Goal: Task Accomplishment & Management: Complete application form

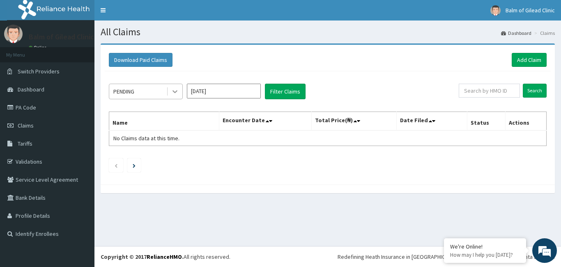
click at [178, 93] on icon at bounding box center [175, 92] width 8 height 8
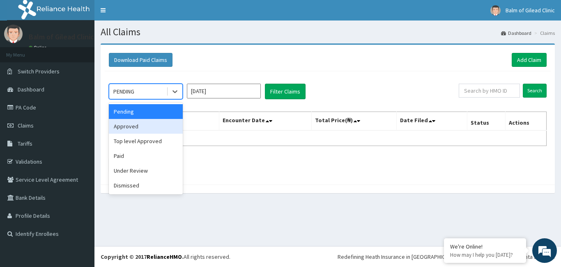
click at [145, 126] on div "Approved" at bounding box center [146, 126] width 74 height 15
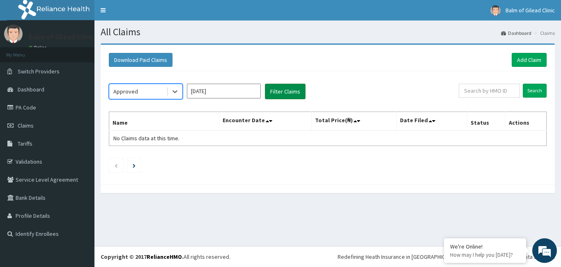
click at [289, 94] on button "Filter Claims" at bounding box center [285, 92] width 41 height 16
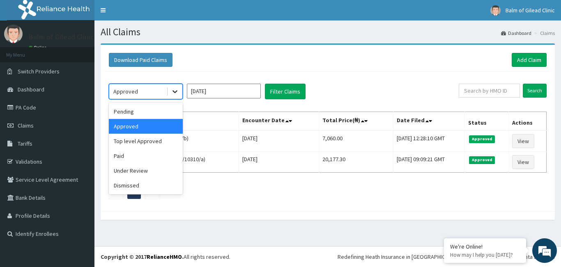
click at [175, 94] on icon at bounding box center [175, 92] width 8 height 8
click at [130, 154] on div "Paid" at bounding box center [146, 156] width 74 height 15
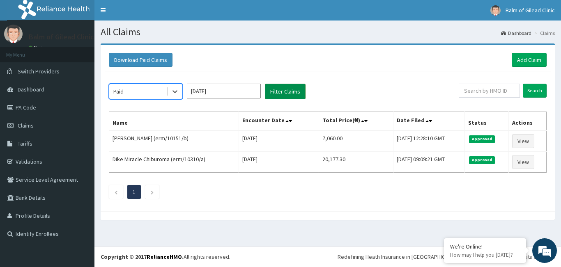
click at [270, 97] on button "Filter Claims" at bounding box center [285, 92] width 41 height 16
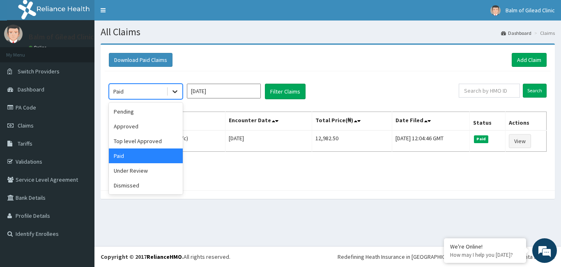
click at [177, 93] on icon at bounding box center [175, 92] width 8 height 8
click at [207, 94] on input "[DATE]" at bounding box center [224, 91] width 74 height 15
click at [180, 92] on div at bounding box center [175, 91] width 15 height 15
click at [214, 77] on div "option Paid, selected. option Paid selected, 4 of 6. 6 results available. Use U…" at bounding box center [328, 128] width 446 height 115
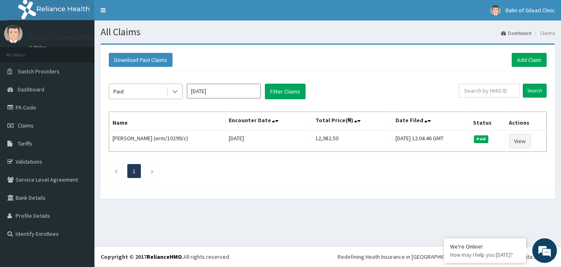
click at [176, 93] on icon at bounding box center [175, 92] width 8 height 8
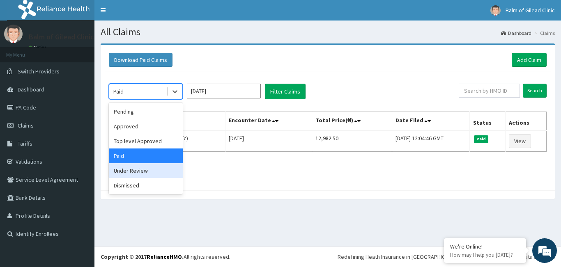
click at [145, 171] on div "Under Review" at bounding box center [146, 171] width 74 height 15
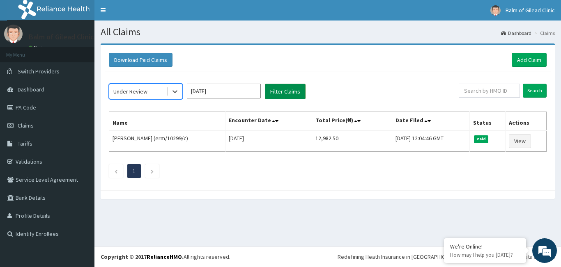
click at [278, 92] on button "Filter Claims" at bounding box center [285, 92] width 41 height 16
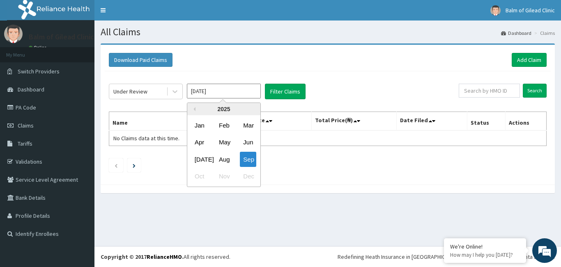
click at [225, 92] on input "Sep 2025" at bounding box center [224, 91] width 74 height 15
click at [222, 158] on div "Aug" at bounding box center [224, 159] width 16 height 15
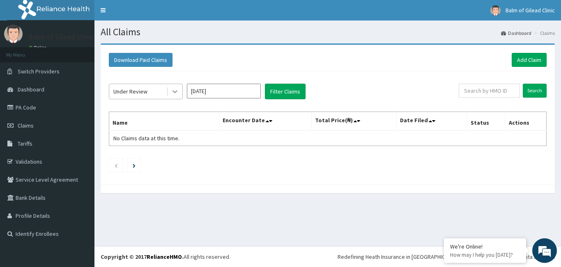
click at [180, 88] on div at bounding box center [175, 91] width 15 height 15
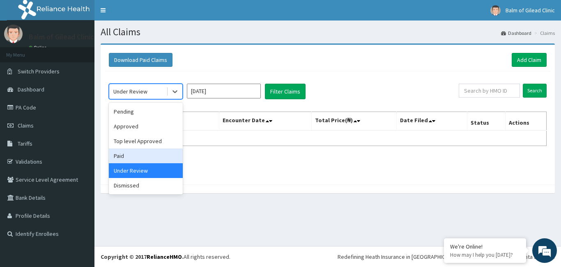
click at [158, 155] on div "Paid" at bounding box center [146, 156] width 74 height 15
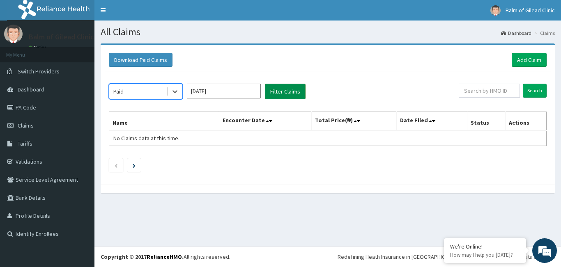
click at [291, 94] on button "Filter Claims" at bounding box center [285, 92] width 41 height 16
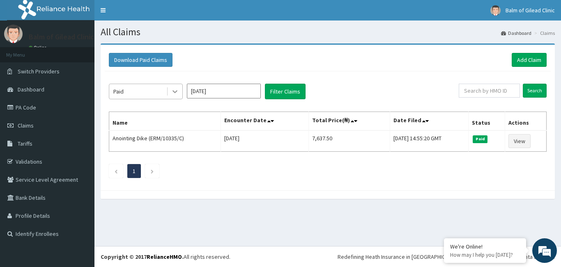
click at [173, 94] on icon at bounding box center [175, 92] width 8 height 8
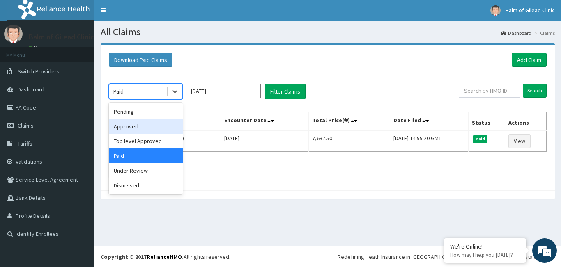
click at [152, 120] on div "Approved" at bounding box center [146, 126] width 74 height 15
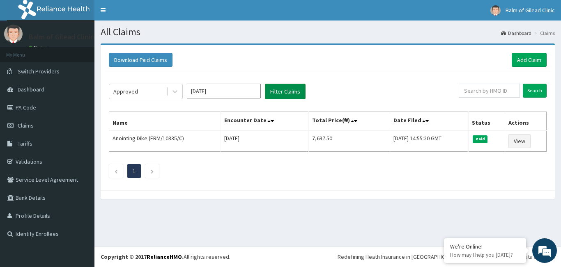
click at [279, 92] on button "Filter Claims" at bounding box center [285, 92] width 41 height 16
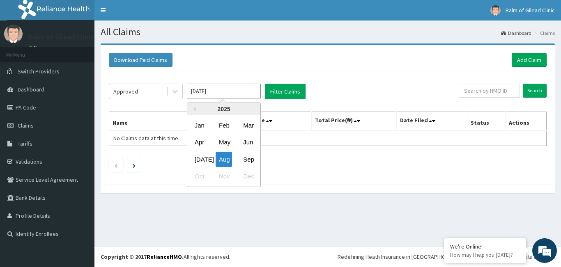
click at [202, 89] on input "Aug 2025" at bounding box center [224, 91] width 74 height 15
click at [244, 163] on div "Sep" at bounding box center [248, 159] width 16 height 15
type input "Sep 2025"
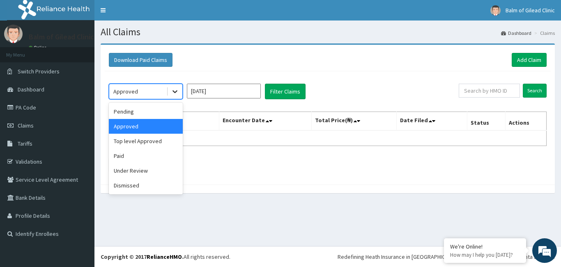
click at [178, 92] on icon at bounding box center [175, 92] width 8 height 8
click at [157, 131] on div "Approved" at bounding box center [146, 126] width 74 height 15
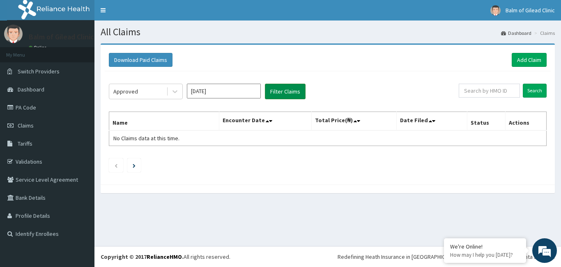
click at [278, 95] on button "Filter Claims" at bounding box center [285, 92] width 41 height 16
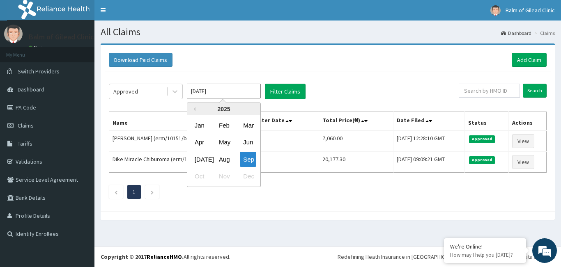
click at [212, 89] on input "Sep 2025" at bounding box center [224, 91] width 74 height 15
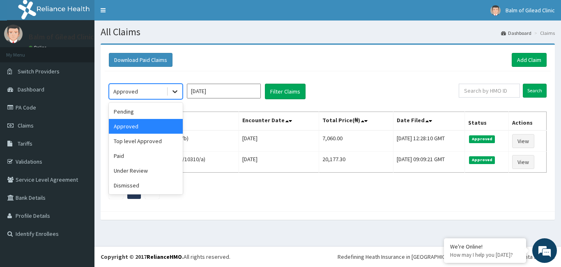
click at [172, 92] on icon at bounding box center [175, 92] width 8 height 8
click at [146, 154] on div "Paid" at bounding box center [146, 156] width 74 height 15
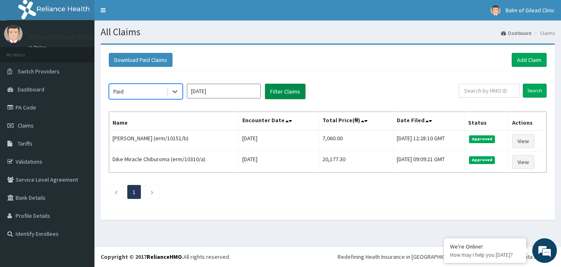
click at [290, 96] on button "Filter Claims" at bounding box center [285, 92] width 41 height 16
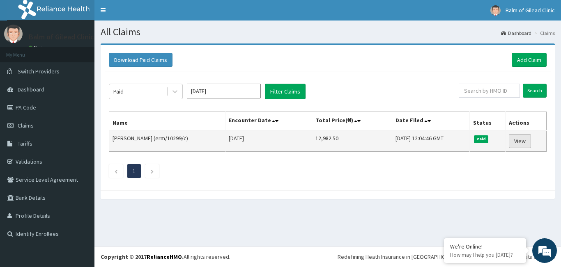
click at [518, 140] on link "View" at bounding box center [520, 141] width 22 height 14
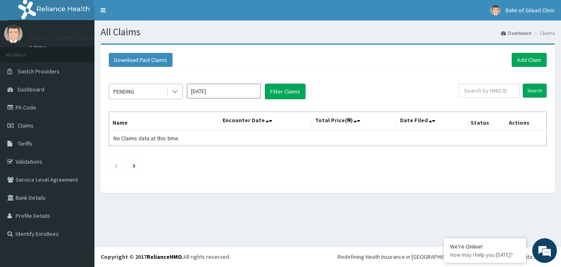
click at [177, 93] on icon at bounding box center [175, 92] width 8 height 8
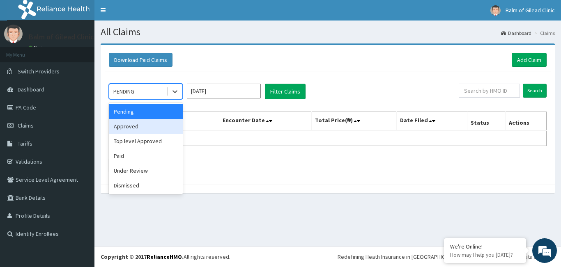
click at [159, 127] on div "Approved" at bounding box center [146, 126] width 74 height 15
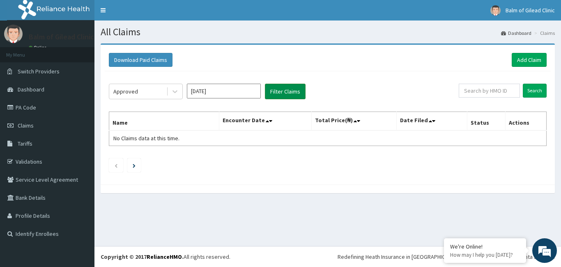
click at [285, 92] on button "Filter Claims" at bounding box center [285, 92] width 41 height 16
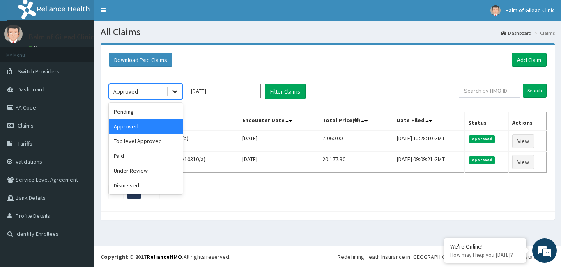
click at [176, 93] on icon at bounding box center [175, 92] width 8 height 8
click at [223, 64] on div "Download Paid Claims Add Claim" at bounding box center [328, 60] width 438 height 14
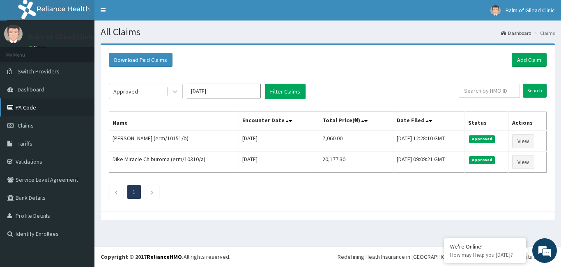
click at [40, 112] on link "PA Code" at bounding box center [47, 108] width 94 height 18
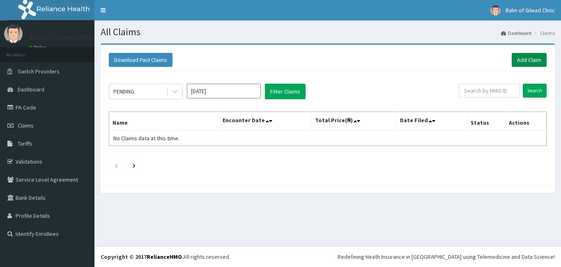
click at [525, 60] on link "Add Claim" at bounding box center [529, 60] width 35 height 14
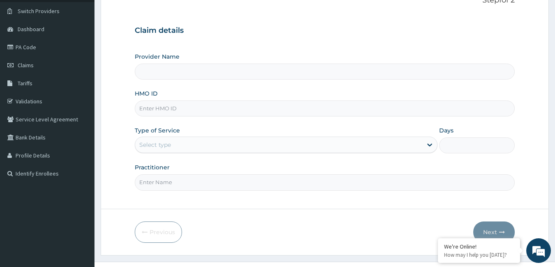
scroll to position [76, 0]
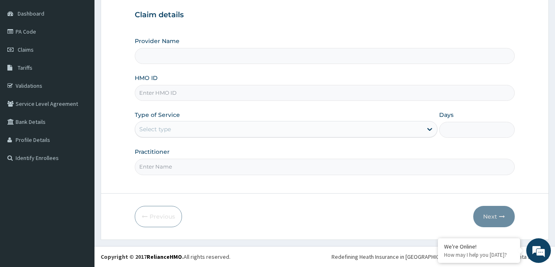
type input "Balm of Gilead Clinic"
click at [180, 94] on input "HMO ID" at bounding box center [325, 93] width 380 height 16
type input "3"
type input "erm/10169/c"
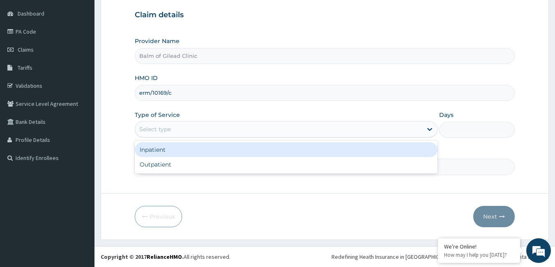
click at [191, 130] on div "Select type" at bounding box center [278, 129] width 287 height 13
click at [189, 150] on div "Inpatient" at bounding box center [286, 150] width 303 height 15
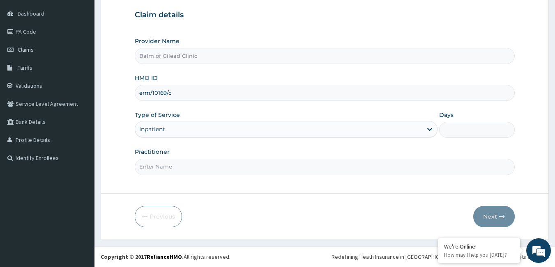
click at [478, 130] on input "Days" at bounding box center [477, 130] width 76 height 16
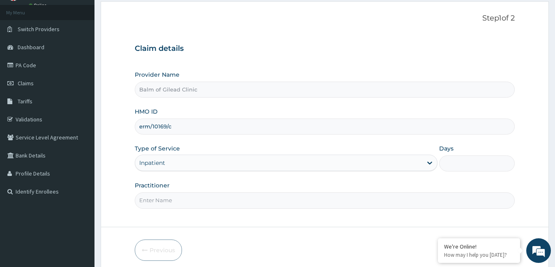
scroll to position [37, 0]
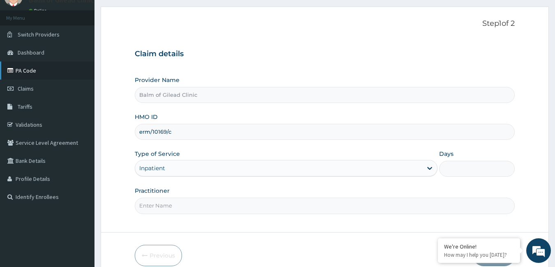
click at [51, 74] on link "PA Code" at bounding box center [47, 71] width 94 height 18
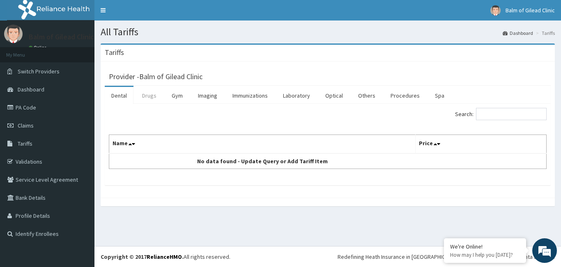
click at [149, 94] on link "Drugs" at bounding box center [150, 95] width 28 height 17
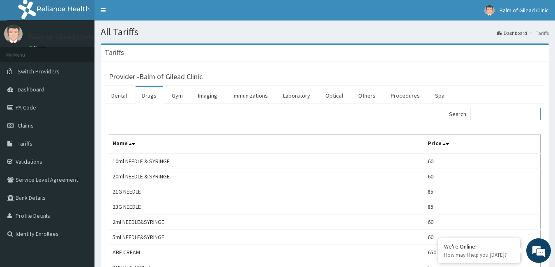
click at [506, 116] on input "Search:" at bounding box center [505, 114] width 71 height 12
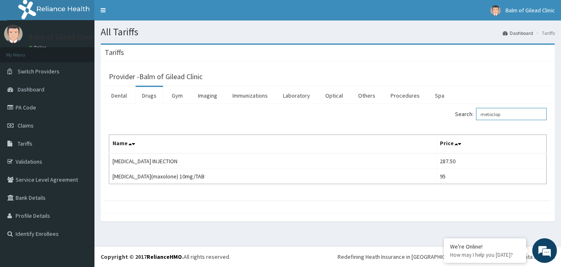
type input "metoclop"
click at [561, 134] on div "Tariffs Provider - Balm of Gilead Clinic Dental Drugs Gym Imaging Immunizations…" at bounding box center [327, 137] width 467 height 187
click at [535, 95] on ul "Dental Drugs Gym Imaging Immunizations Laboratory Optical Others Procedures Spa" at bounding box center [328, 95] width 446 height 18
click at [41, 224] on link "Profile Details" at bounding box center [47, 216] width 94 height 18
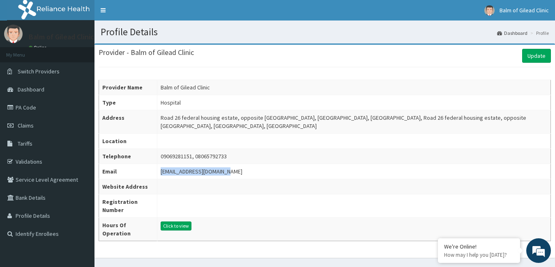
drag, startPoint x: 159, startPoint y: 173, endPoint x: 223, endPoint y: 170, distance: 63.3
click at [222, 171] on div "[EMAIL_ADDRESS][DOMAIN_NAME]" at bounding box center [202, 172] width 82 height 8
copy div "[EMAIL_ADDRESS][DOMAIN_NAME]"
click at [233, 173] on td "[EMAIL_ADDRESS][DOMAIN_NAME]" at bounding box center [354, 171] width 394 height 15
click at [34, 148] on link "Tariffs" at bounding box center [47, 144] width 94 height 18
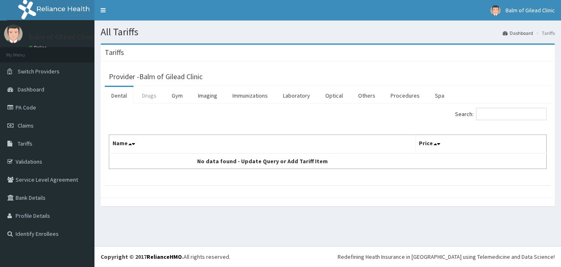
click at [155, 94] on link "Drugs" at bounding box center [150, 95] width 28 height 17
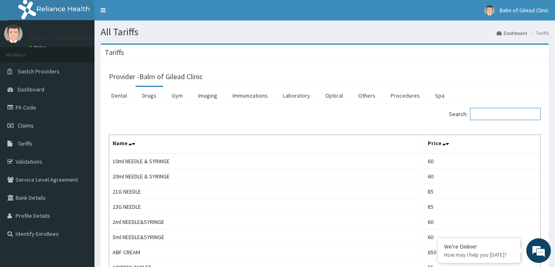
click at [493, 114] on input "Search:" at bounding box center [505, 114] width 71 height 12
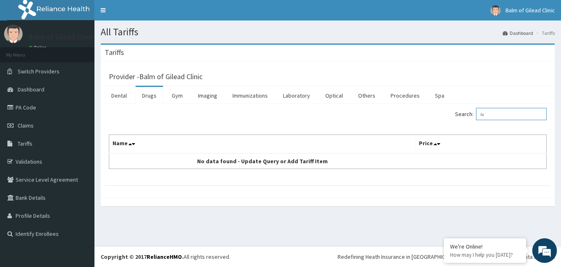
type input "i"
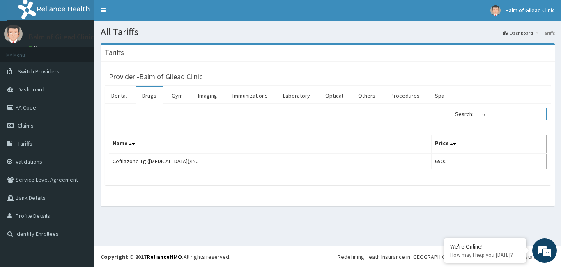
type input "r"
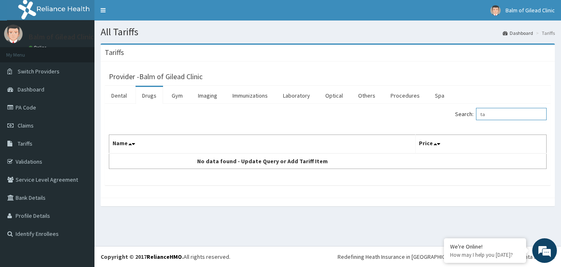
type input "t"
click at [500, 125] on div "Search: ranferon Name Price No data found - Update Query or Add Tariff Item" at bounding box center [328, 138] width 438 height 61
click at [512, 115] on input "ranferon" at bounding box center [511, 114] width 71 height 12
type input "r"
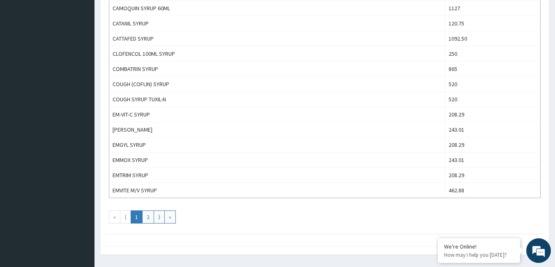
scroll to position [717, 0]
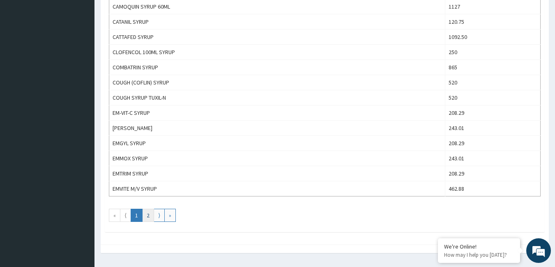
click at [147, 217] on link "2" at bounding box center [148, 215] width 12 height 13
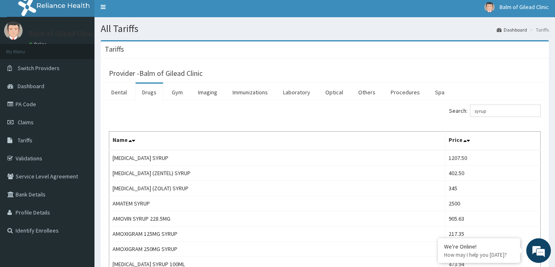
scroll to position [0, 0]
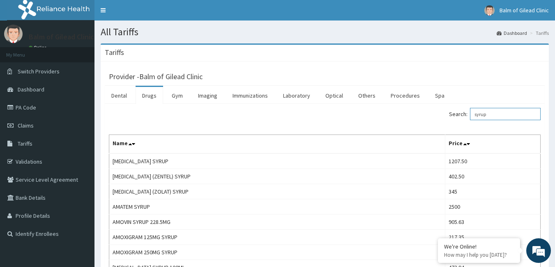
click at [504, 117] on input "syrup" at bounding box center [505, 114] width 71 height 12
type input "s"
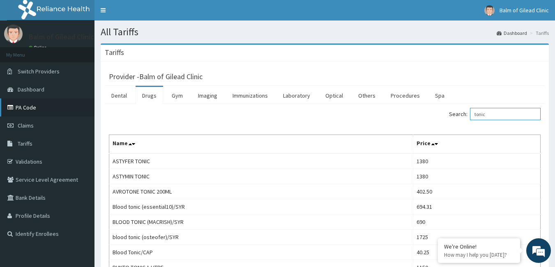
type input "tonic"
click at [34, 102] on link "PA Code" at bounding box center [47, 108] width 94 height 18
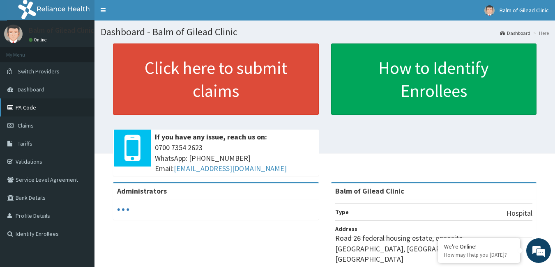
click at [49, 109] on link "PA Code" at bounding box center [47, 108] width 94 height 18
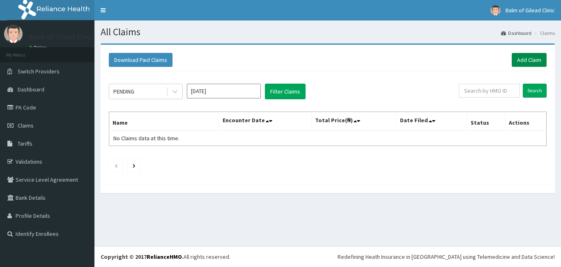
click at [517, 60] on link "Add Claim" at bounding box center [529, 60] width 35 height 14
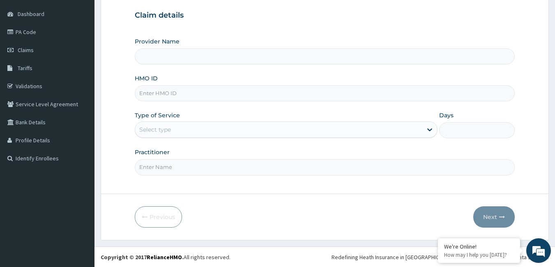
scroll to position [76, 0]
drag, startPoint x: 557, startPoint y: 58, endPoint x: 547, endPoint y: 133, distance: 75.5
click at [547, 133] on html "R EL Toggle navigation Balm of Gilead Clinic Balm of Gilead Clinic - [EMAIL_ADD…" at bounding box center [277, 95] width 555 height 343
type input "Balm of Gilead Clinic"
click at [194, 94] on input "HMO ID" at bounding box center [325, 93] width 380 height 16
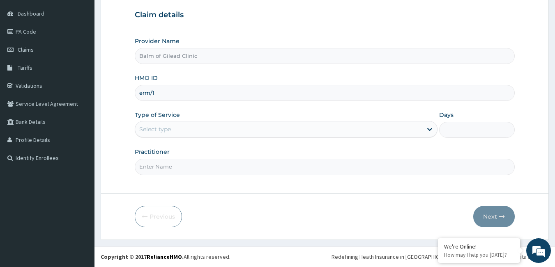
scroll to position [0, 0]
type input "erm/10299/e"
click at [187, 131] on div "Select type" at bounding box center [278, 129] width 287 height 13
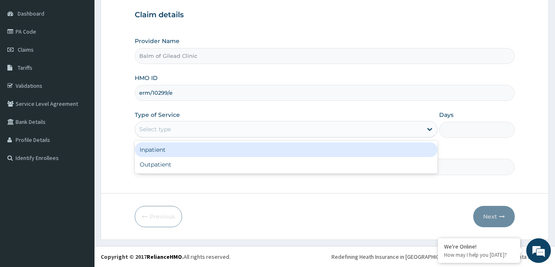
click at [182, 153] on div "Inpatient" at bounding box center [286, 150] width 303 height 15
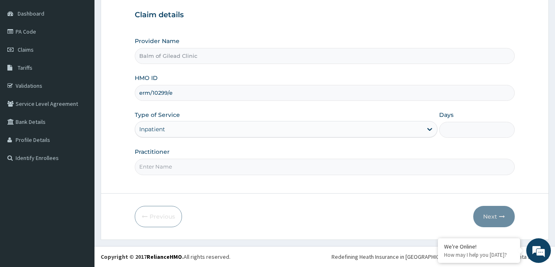
click at [486, 132] on input "Days" at bounding box center [477, 130] width 76 height 16
type input "3"
click at [174, 166] on input "Practitioner" at bounding box center [325, 167] width 380 height 16
type input "Dr Sabinus"
click at [483, 216] on button "Next" at bounding box center [493, 216] width 41 height 21
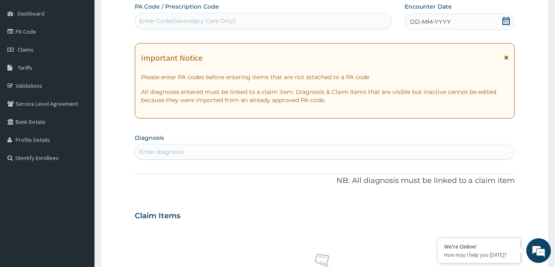
click at [508, 57] on icon at bounding box center [506, 58] width 5 height 6
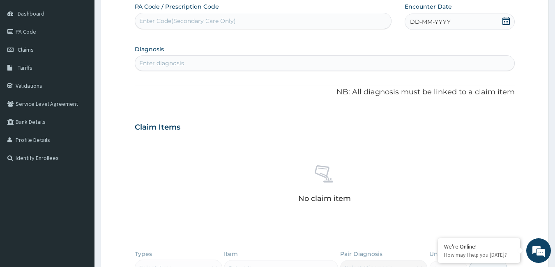
click at [205, 19] on div "Enter Code(Secondary Care Only)" at bounding box center [187, 21] width 97 height 8
type input "PA/C27568"
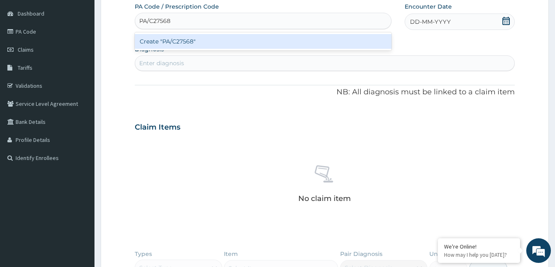
click at [205, 41] on div "Create "PA/C27568"" at bounding box center [263, 41] width 257 height 15
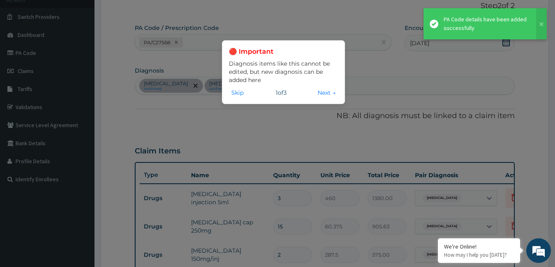
scroll to position [534, 0]
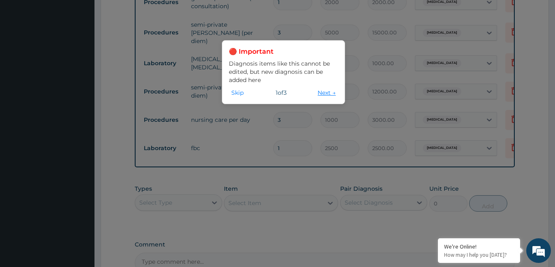
click at [318, 94] on button "Next →" at bounding box center [326, 92] width 23 height 9
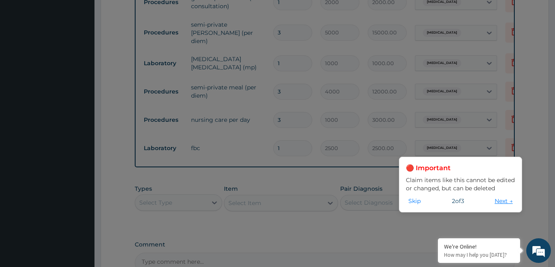
click at [500, 203] on button "Next →" at bounding box center [503, 201] width 23 height 9
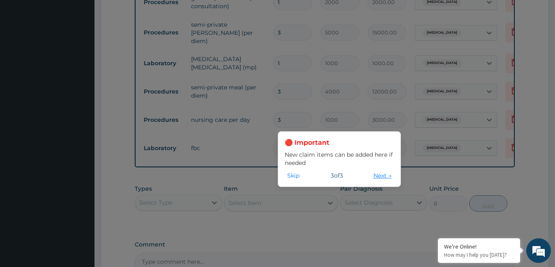
click at [371, 175] on button "Next →" at bounding box center [382, 175] width 23 height 9
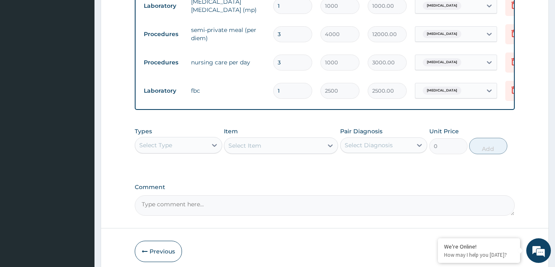
scroll to position [629, 0]
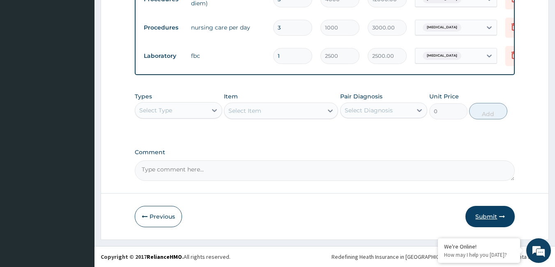
click at [482, 212] on button "Submit" at bounding box center [489, 216] width 49 height 21
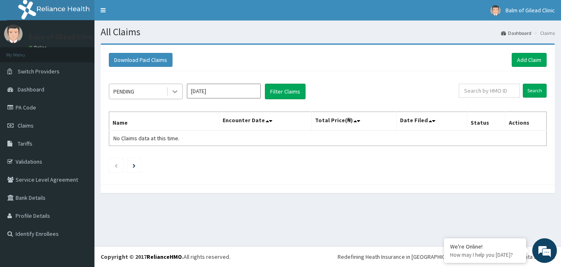
click at [178, 94] on icon at bounding box center [175, 92] width 8 height 8
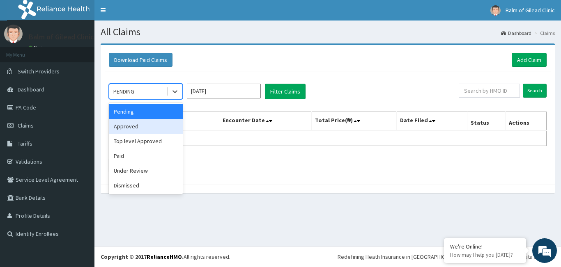
click at [155, 131] on div "Approved" at bounding box center [146, 126] width 74 height 15
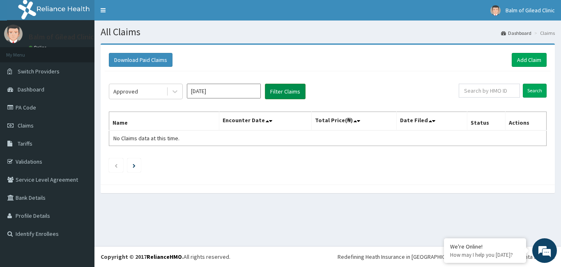
click at [275, 94] on button "Filter Claims" at bounding box center [285, 92] width 41 height 16
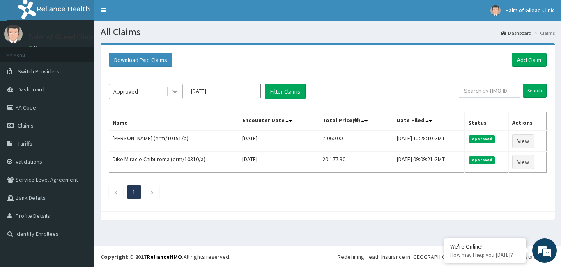
click at [173, 90] on icon at bounding box center [175, 92] width 8 height 8
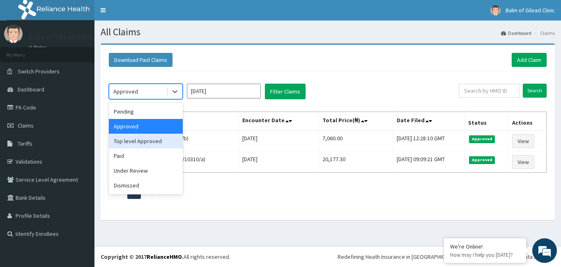
click at [149, 142] on div "Top level Approved" at bounding box center [146, 141] width 74 height 15
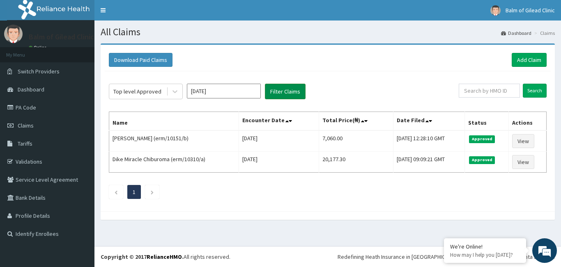
click at [299, 91] on button "Filter Claims" at bounding box center [285, 92] width 41 height 16
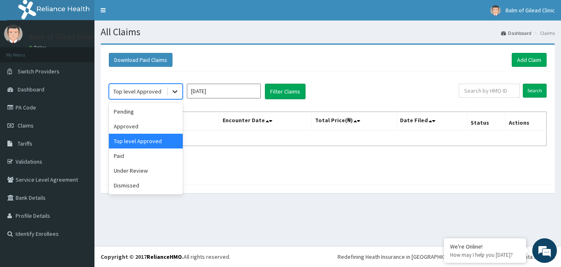
click at [176, 92] on icon at bounding box center [175, 92] width 5 height 3
click at [147, 169] on div "Under Review" at bounding box center [146, 171] width 74 height 15
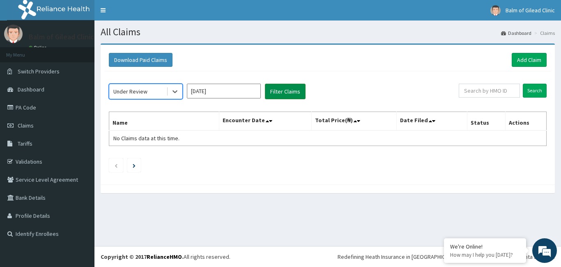
click at [285, 85] on button "Filter Claims" at bounding box center [285, 92] width 41 height 16
click at [293, 93] on button "Filter Claims" at bounding box center [285, 92] width 41 height 16
click at [171, 90] on icon at bounding box center [175, 92] width 8 height 8
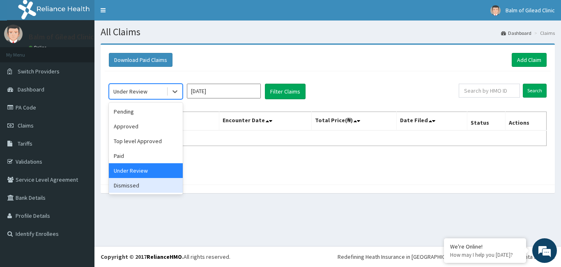
drag, startPoint x: 134, startPoint y: 187, endPoint x: 140, endPoint y: 166, distance: 21.2
click at [134, 186] on div "Dismissed" at bounding box center [146, 185] width 74 height 15
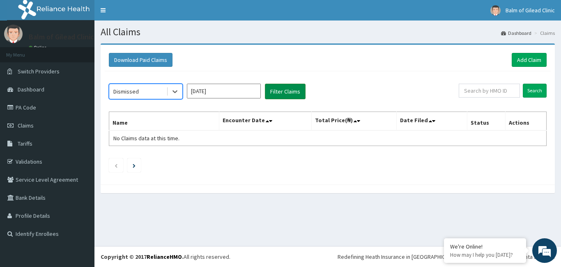
click at [270, 91] on button "Filter Claims" at bounding box center [285, 92] width 41 height 16
click at [170, 92] on div at bounding box center [175, 91] width 15 height 15
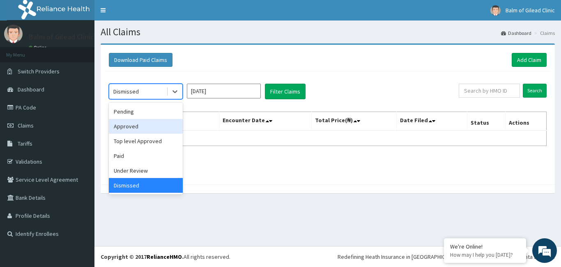
click at [155, 127] on div "Approved" at bounding box center [146, 126] width 74 height 15
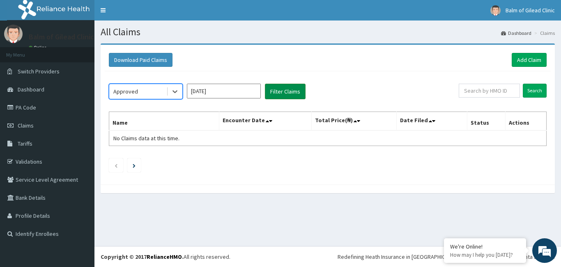
click at [278, 93] on button "Filter Claims" at bounding box center [285, 92] width 41 height 16
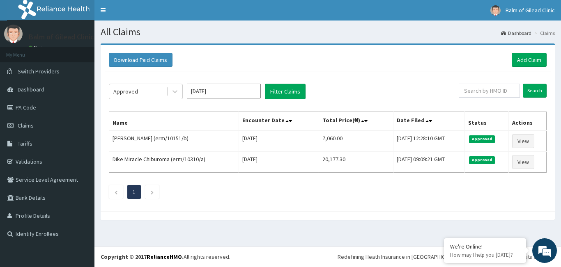
click at [141, 192] on ul "1" at bounding box center [328, 192] width 438 height 14
click at [154, 192] on icon "Next page" at bounding box center [152, 192] width 4 height 5
click at [208, 94] on input "[DATE]" at bounding box center [224, 91] width 74 height 15
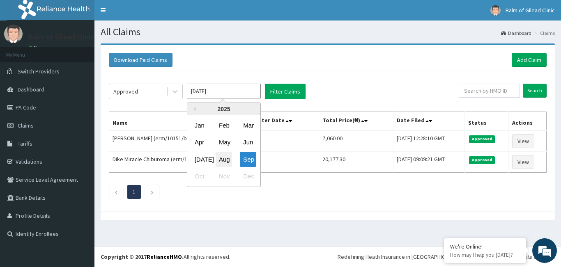
click at [227, 157] on div "Aug" at bounding box center [224, 159] width 16 height 15
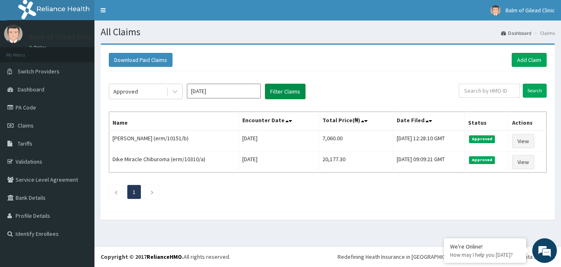
click at [295, 88] on button "Filter Claims" at bounding box center [285, 92] width 41 height 16
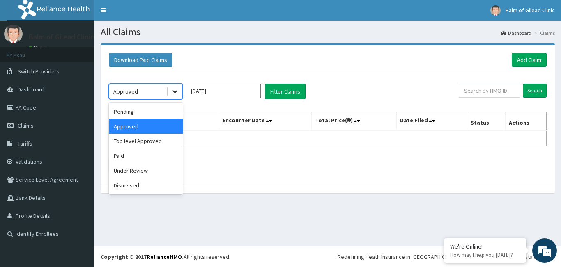
click at [177, 94] on icon at bounding box center [175, 92] width 8 height 8
click at [156, 111] on div "Pending" at bounding box center [146, 111] width 74 height 15
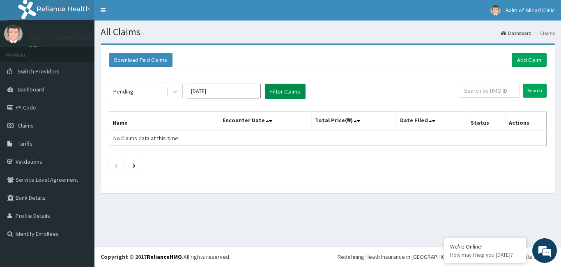
click at [279, 93] on button "Filter Claims" at bounding box center [285, 92] width 41 height 16
click at [172, 91] on icon at bounding box center [175, 92] width 8 height 8
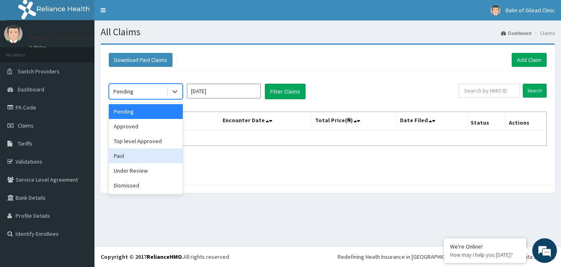
click at [151, 152] on div "Paid" at bounding box center [146, 156] width 74 height 15
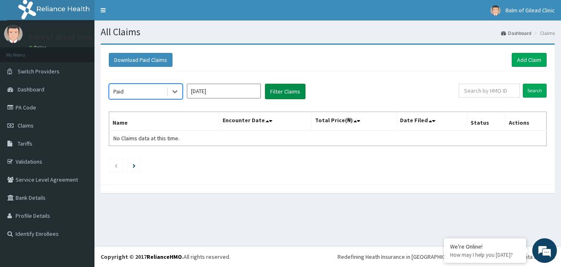
click at [288, 94] on button "Filter Claims" at bounding box center [285, 92] width 41 height 16
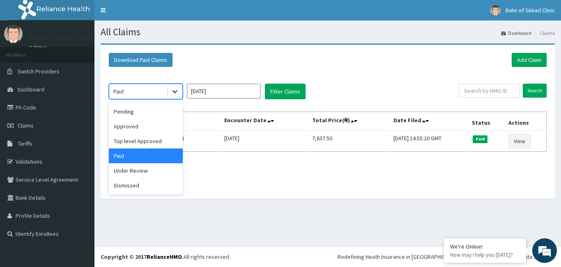
click at [171, 94] on icon at bounding box center [175, 92] width 8 height 8
click at [147, 172] on div "Under Review" at bounding box center [146, 171] width 74 height 15
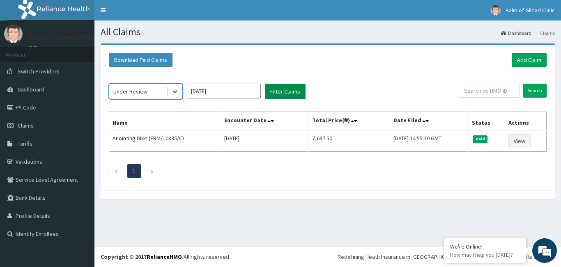
click at [278, 95] on button "Filter Claims" at bounding box center [285, 92] width 41 height 16
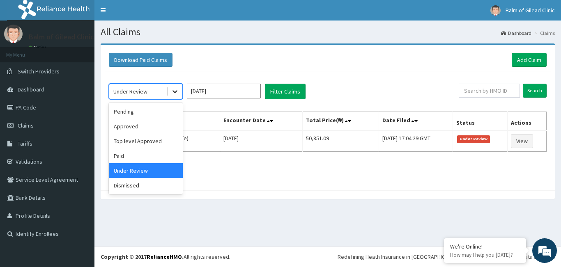
click at [174, 91] on icon at bounding box center [175, 92] width 8 height 8
click at [139, 184] on div "Dismissed" at bounding box center [146, 185] width 74 height 15
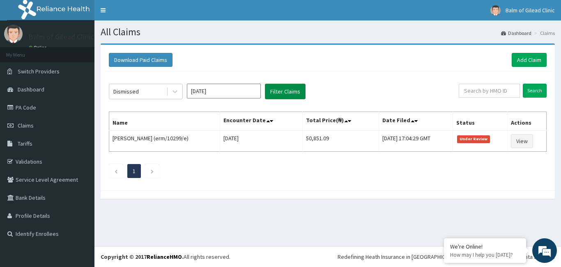
click at [283, 94] on button "Filter Claims" at bounding box center [285, 92] width 41 height 16
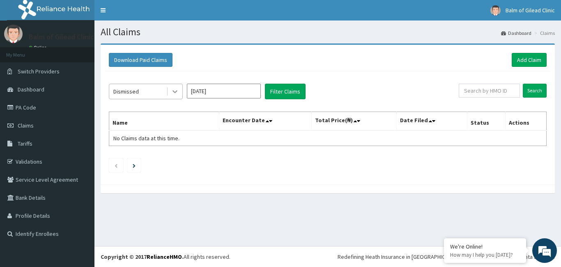
click at [176, 91] on icon at bounding box center [175, 92] width 5 height 3
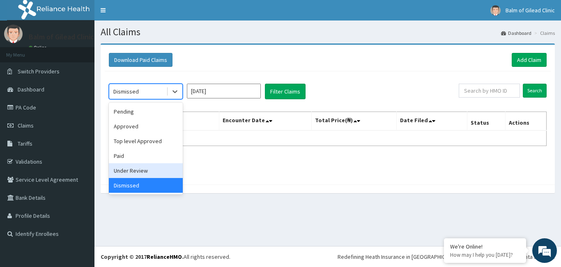
click at [146, 166] on div "Under Review" at bounding box center [146, 171] width 74 height 15
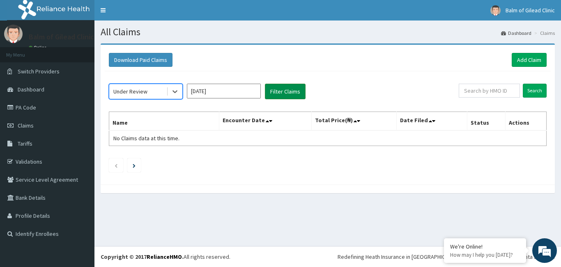
click at [295, 92] on button "Filter Claims" at bounding box center [285, 92] width 41 height 16
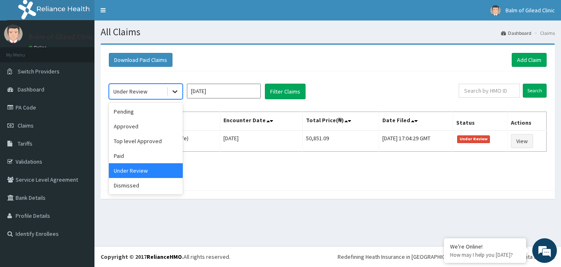
click at [178, 92] on icon at bounding box center [175, 92] width 8 height 8
click at [152, 155] on div "Paid" at bounding box center [146, 156] width 74 height 15
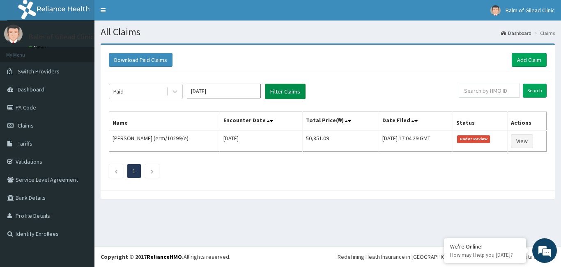
click at [279, 94] on button "Filter Claims" at bounding box center [285, 92] width 41 height 16
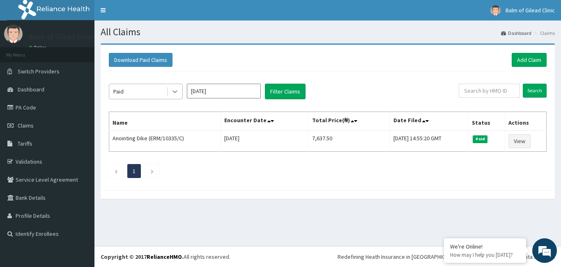
click at [175, 92] on icon at bounding box center [175, 92] width 5 height 3
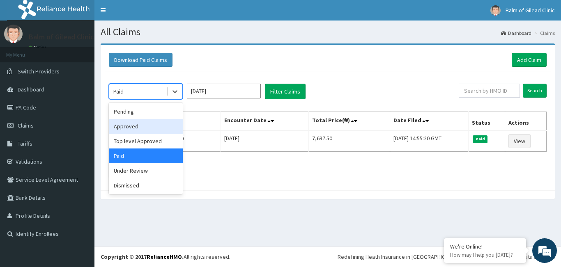
click at [153, 127] on div "Approved" at bounding box center [146, 126] width 74 height 15
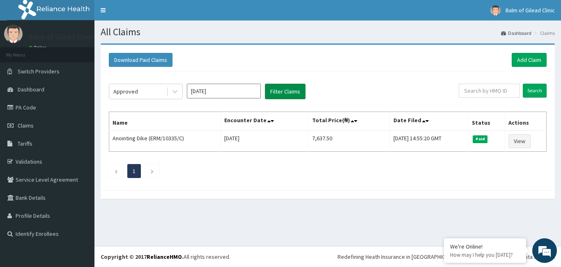
click at [280, 92] on button "Filter Claims" at bounding box center [285, 92] width 41 height 16
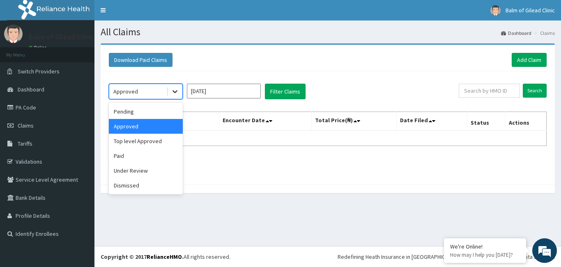
click at [175, 90] on icon at bounding box center [175, 92] width 8 height 8
click at [143, 170] on div "Under Review" at bounding box center [146, 171] width 74 height 15
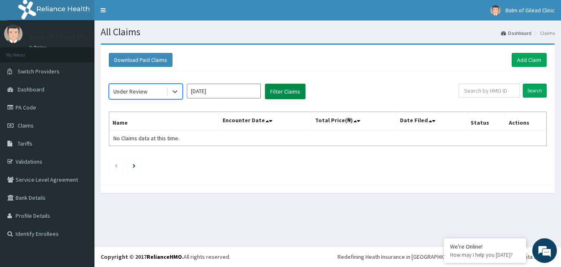
click at [287, 88] on button "Filter Claims" at bounding box center [285, 92] width 41 height 16
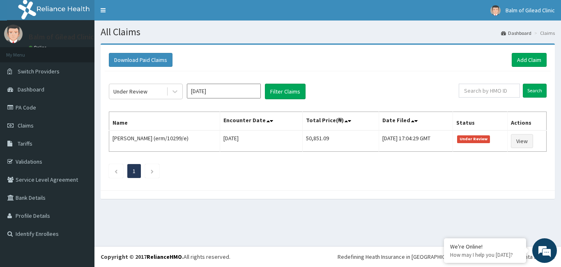
click at [212, 96] on input "Aug 2025" at bounding box center [224, 91] width 74 height 15
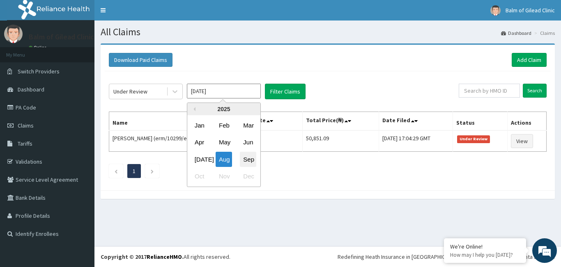
click at [255, 161] on div "Sep" at bounding box center [248, 159] width 16 height 15
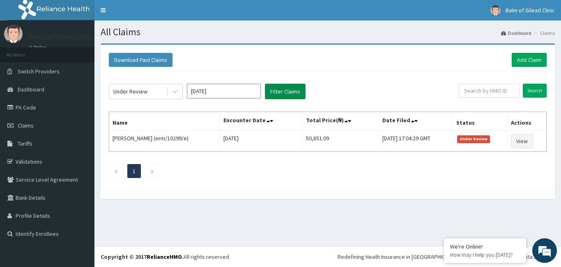
click at [276, 94] on button "Filter Claims" at bounding box center [285, 92] width 41 height 16
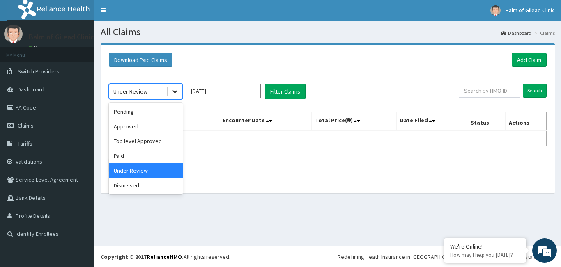
click at [177, 89] on icon at bounding box center [175, 92] width 8 height 8
click at [157, 113] on div "Pending" at bounding box center [146, 111] width 74 height 15
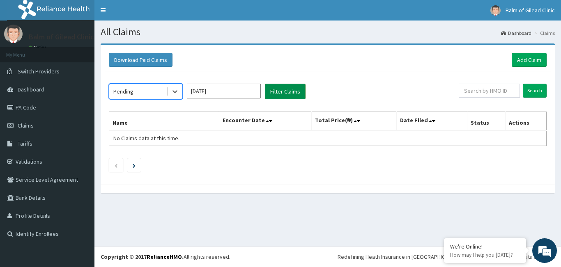
click at [277, 94] on button "Filter Claims" at bounding box center [285, 92] width 41 height 16
click at [175, 93] on icon at bounding box center [175, 92] width 8 height 8
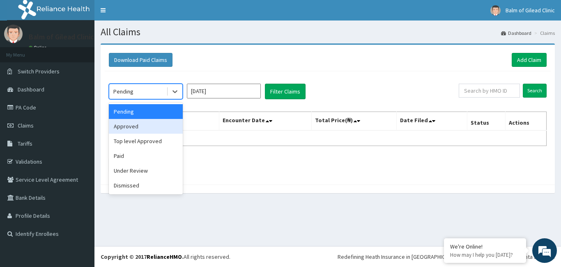
click at [166, 125] on div "Approved" at bounding box center [146, 126] width 74 height 15
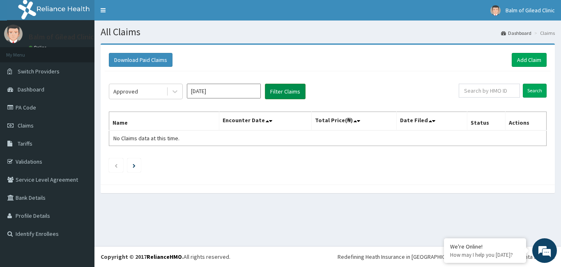
click at [279, 95] on button "Filter Claims" at bounding box center [285, 92] width 41 height 16
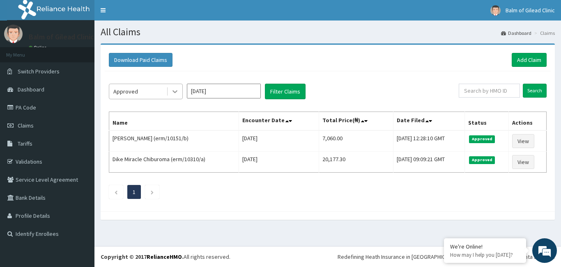
click at [178, 91] on icon at bounding box center [175, 92] width 8 height 8
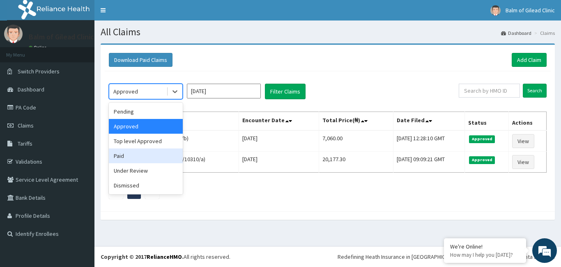
click at [153, 161] on div "Paid" at bounding box center [146, 156] width 74 height 15
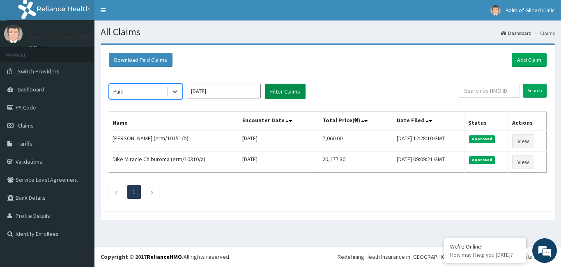
click at [287, 93] on button "Filter Claims" at bounding box center [285, 92] width 41 height 16
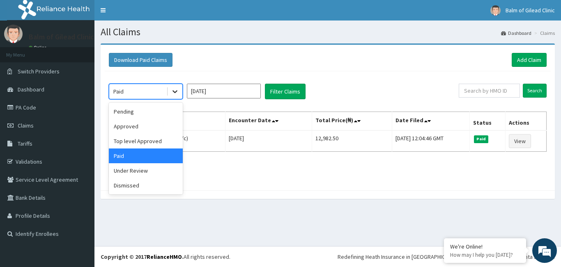
click at [175, 93] on icon at bounding box center [175, 92] width 5 height 3
click at [240, 94] on input "[DATE]" at bounding box center [224, 91] width 74 height 15
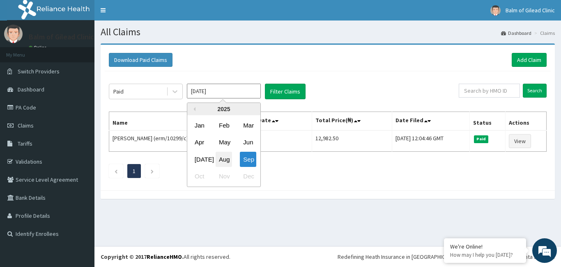
click at [228, 160] on div "Aug" at bounding box center [224, 159] width 16 height 15
type input "Aug 2025"
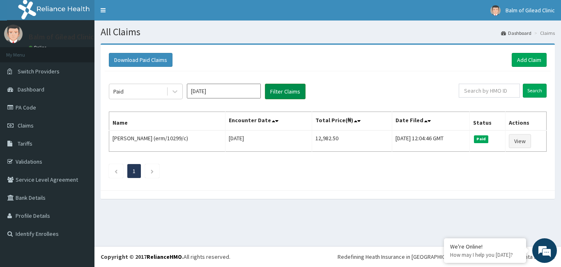
click at [297, 88] on button "Filter Claims" at bounding box center [285, 92] width 41 height 16
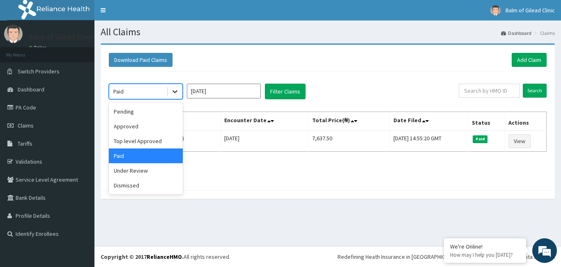
click at [179, 94] on icon at bounding box center [175, 92] width 8 height 8
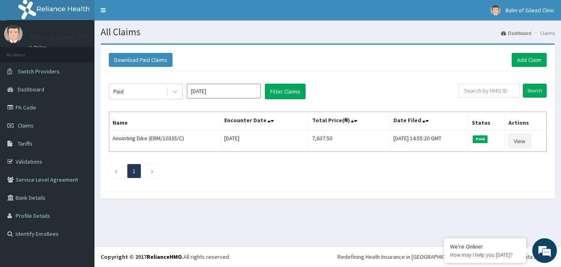
click at [282, 161] on div "Paid Aug 2025 Filter Claims Search Name Encounter Date Total Price(₦) Date File…" at bounding box center [328, 128] width 446 height 115
click at [285, 92] on button "Filter Claims" at bounding box center [285, 92] width 41 height 16
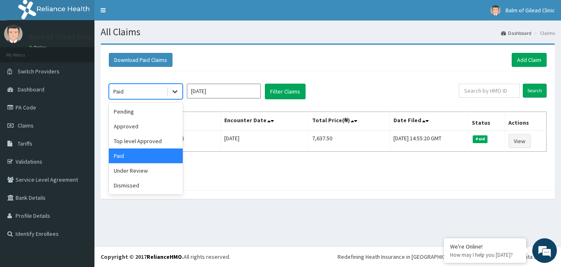
click at [177, 92] on icon at bounding box center [175, 92] width 8 height 8
click at [143, 172] on div "Under Review" at bounding box center [146, 171] width 74 height 15
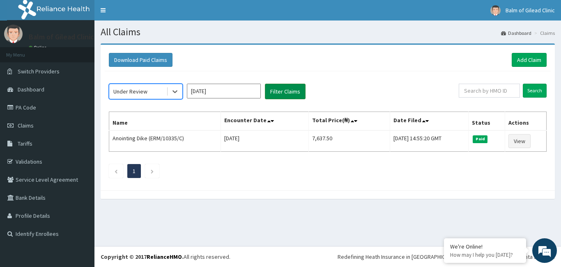
click at [290, 88] on button "Filter Claims" at bounding box center [285, 92] width 41 height 16
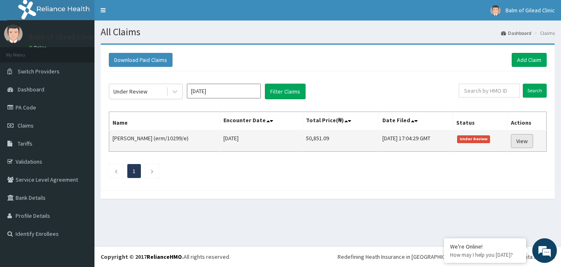
click at [520, 146] on link "View" at bounding box center [522, 141] width 22 height 14
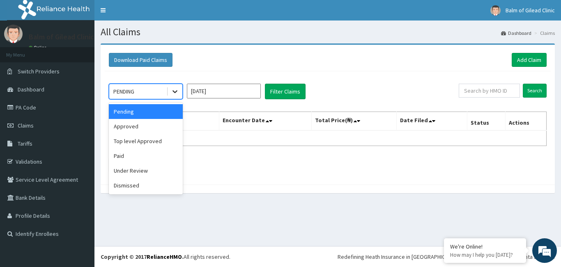
click at [174, 93] on icon at bounding box center [175, 92] width 8 height 8
click at [137, 170] on div "Under Review" at bounding box center [146, 171] width 74 height 15
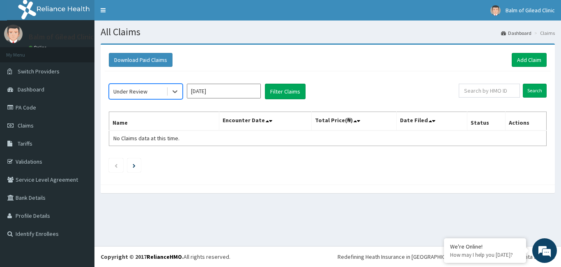
click at [246, 90] on input "[DATE]" at bounding box center [224, 91] width 74 height 15
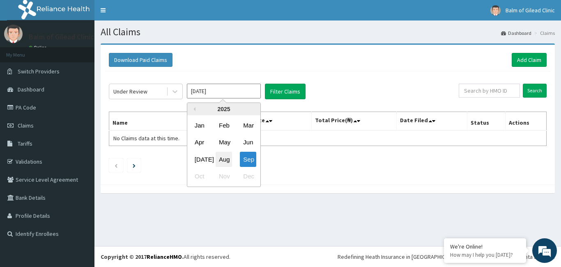
click at [222, 156] on div "Aug" at bounding box center [224, 159] width 16 height 15
type input "[DATE]"
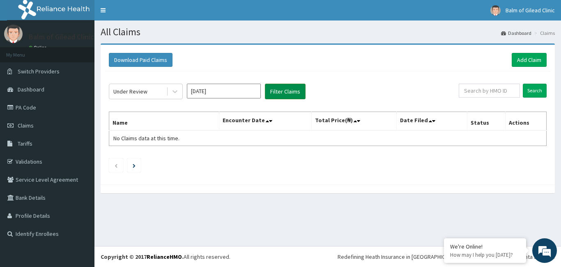
click at [283, 91] on button "Filter Claims" at bounding box center [285, 92] width 41 height 16
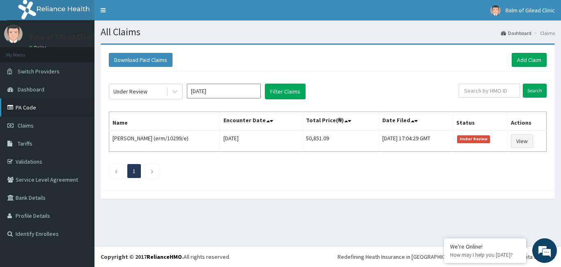
click at [32, 113] on link "PA Code" at bounding box center [47, 108] width 94 height 18
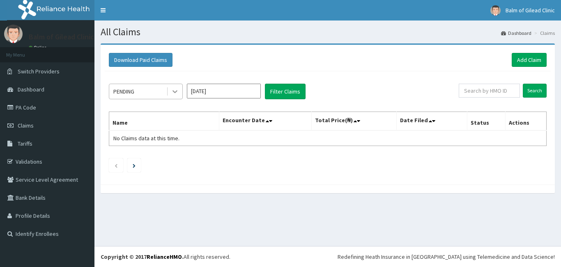
click at [176, 90] on icon at bounding box center [175, 92] width 8 height 8
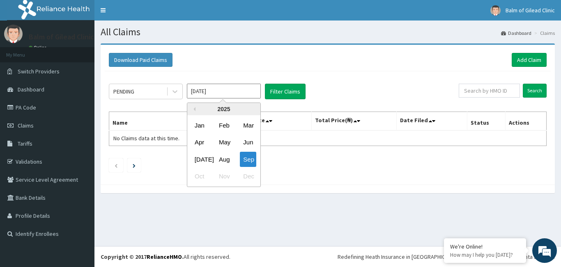
click at [242, 94] on input "[DATE]" at bounding box center [224, 91] width 74 height 15
click at [223, 161] on div "Aug" at bounding box center [224, 159] width 16 height 15
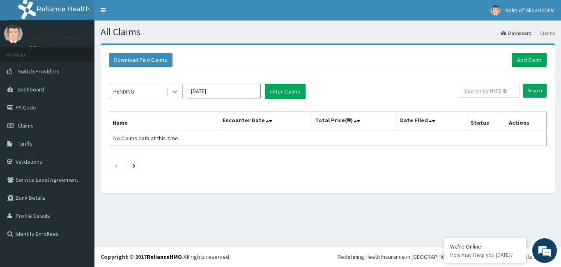
click at [177, 94] on icon at bounding box center [175, 92] width 8 height 8
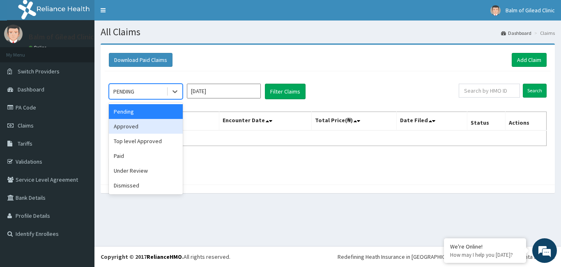
click at [153, 124] on div "Approved" at bounding box center [146, 126] width 74 height 15
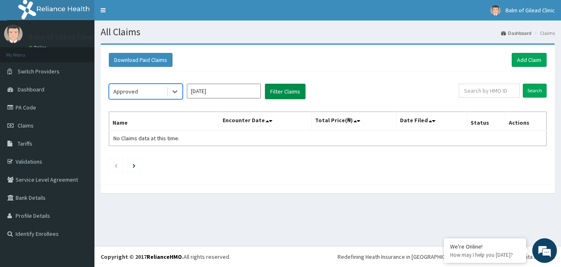
click at [274, 91] on button "Filter Claims" at bounding box center [285, 92] width 41 height 16
click at [179, 91] on icon at bounding box center [175, 92] width 8 height 8
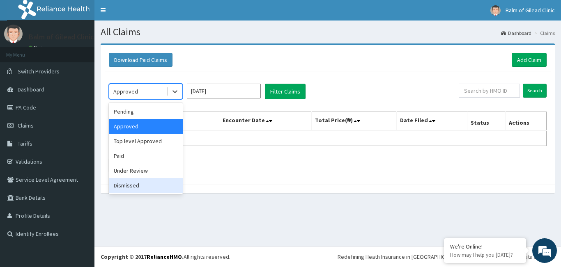
click at [150, 185] on div "Dismissed" at bounding box center [146, 185] width 74 height 15
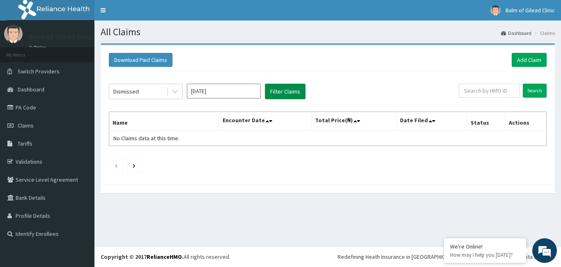
click at [278, 90] on button "Filter Claims" at bounding box center [285, 92] width 41 height 16
click at [177, 93] on icon at bounding box center [175, 92] width 8 height 8
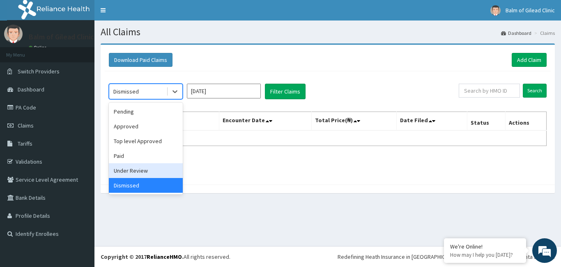
click at [147, 170] on div "Under Review" at bounding box center [146, 171] width 74 height 15
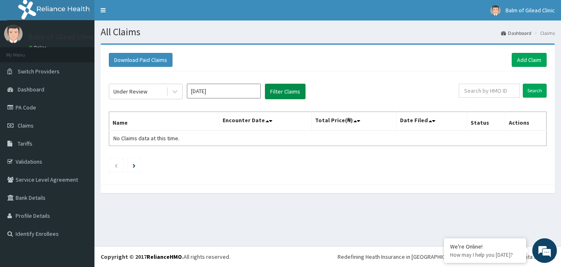
click at [280, 94] on button "Filter Claims" at bounding box center [285, 92] width 41 height 16
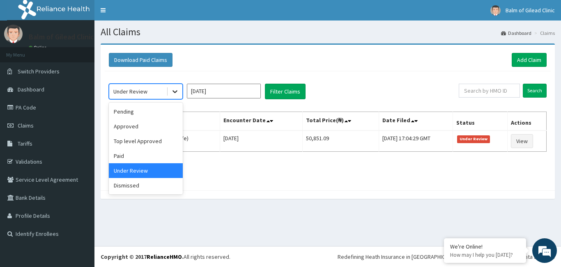
click at [176, 91] on icon at bounding box center [175, 92] width 5 height 3
click at [235, 57] on div "Download Paid Claims Add Claim" at bounding box center [328, 60] width 438 height 14
click at [173, 92] on icon at bounding box center [175, 92] width 8 height 8
click at [219, 91] on input "[DATE]" at bounding box center [224, 91] width 74 height 15
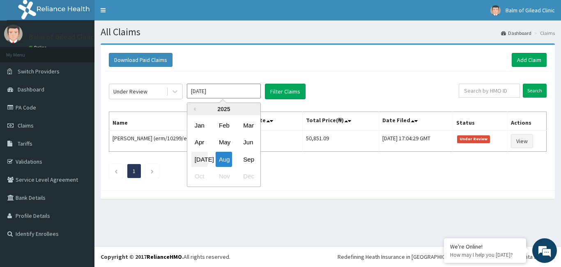
click at [205, 163] on div "[DATE]" at bounding box center [199, 159] width 16 height 15
type input "Jul 2025"
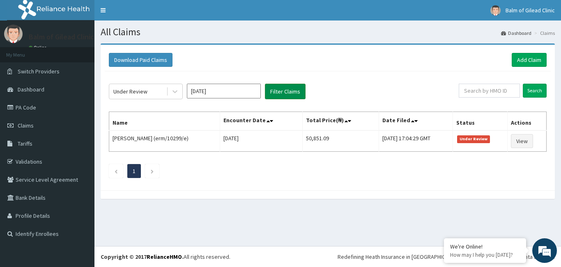
click at [288, 95] on button "Filter Claims" at bounding box center [285, 92] width 41 height 16
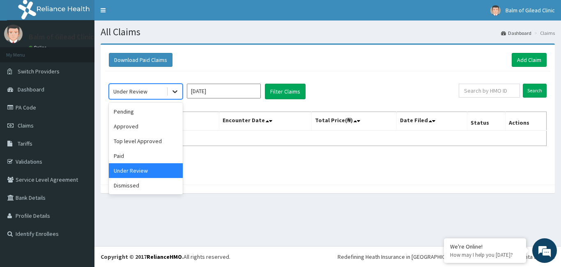
click at [175, 91] on icon at bounding box center [175, 92] width 8 height 8
click at [149, 127] on div "Approved" at bounding box center [146, 126] width 74 height 15
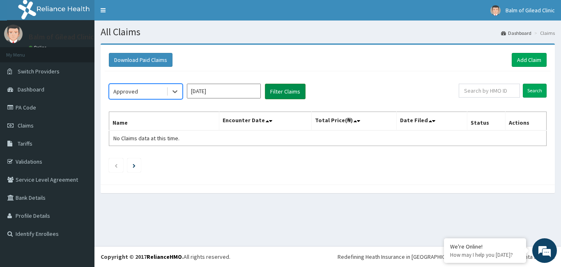
click at [279, 92] on button "Filter Claims" at bounding box center [285, 92] width 41 height 16
click at [176, 88] on icon at bounding box center [175, 92] width 8 height 8
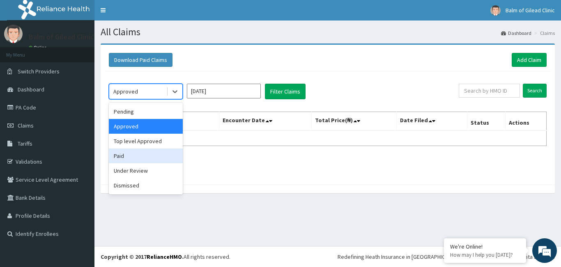
click at [139, 154] on div "Paid" at bounding box center [146, 156] width 74 height 15
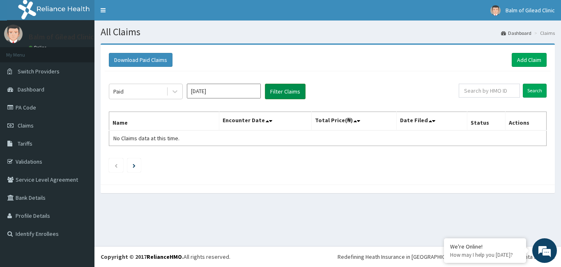
click at [282, 97] on button "Filter Claims" at bounding box center [285, 92] width 41 height 16
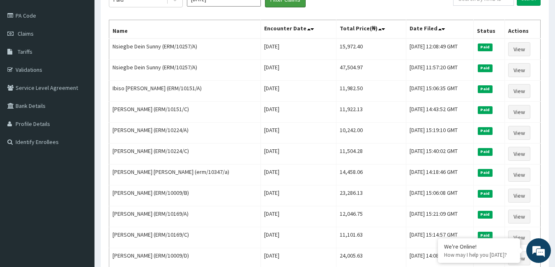
scroll to position [87, 0]
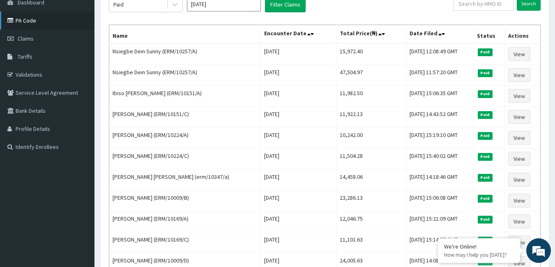
click at [56, 23] on link "PA Code" at bounding box center [47, 21] width 94 height 18
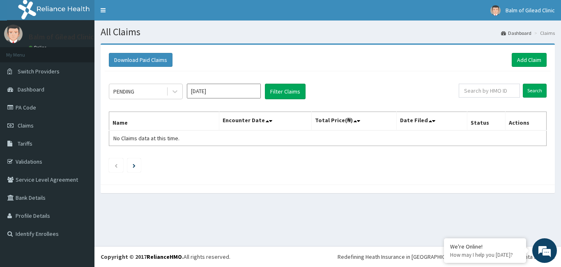
click at [206, 90] on input "[DATE]" at bounding box center [224, 91] width 74 height 15
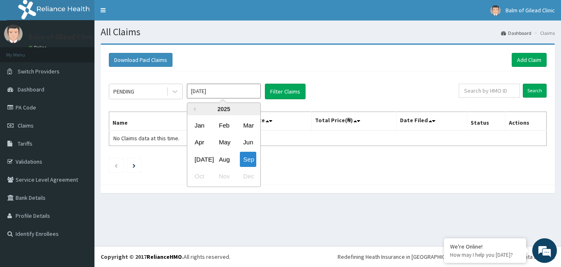
drag, startPoint x: 219, startPoint y: 155, endPoint x: 223, endPoint y: 152, distance: 5.3
click at [219, 155] on div "Aug" at bounding box center [224, 159] width 16 height 15
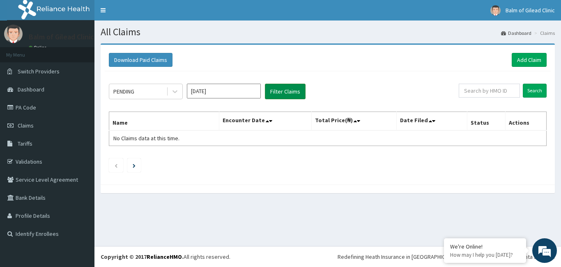
click at [283, 92] on button "Filter Claims" at bounding box center [285, 92] width 41 height 16
click at [171, 88] on icon at bounding box center [175, 92] width 8 height 8
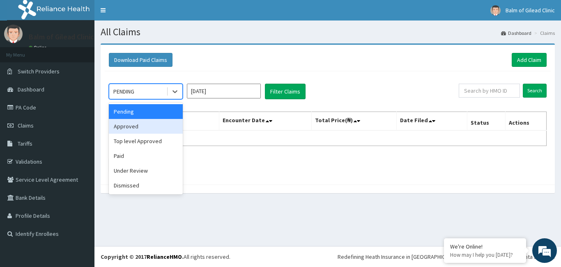
click at [153, 128] on div "Approved" at bounding box center [146, 126] width 74 height 15
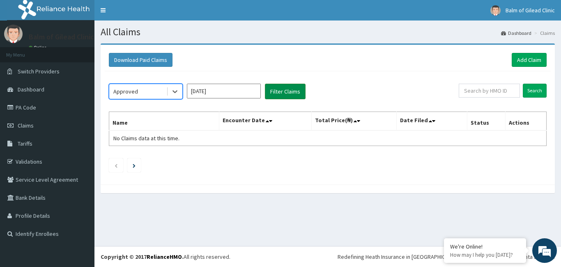
click at [281, 95] on button "Filter Claims" at bounding box center [285, 92] width 41 height 16
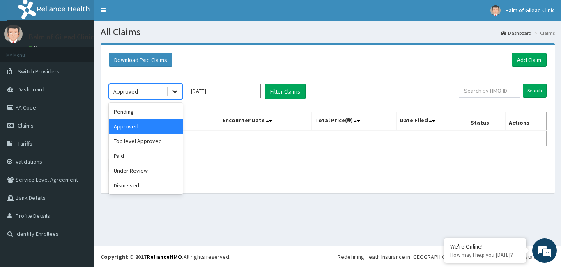
click at [170, 92] on div at bounding box center [175, 91] width 15 height 15
click at [151, 142] on div "Top level Approved" at bounding box center [146, 141] width 74 height 15
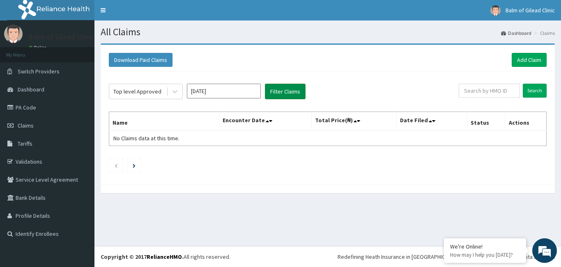
click at [274, 92] on button "Filter Claims" at bounding box center [285, 92] width 41 height 16
click at [173, 93] on icon at bounding box center [175, 92] width 8 height 8
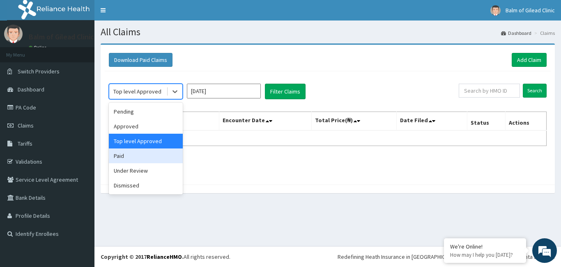
click at [154, 151] on div "Paid" at bounding box center [146, 156] width 74 height 15
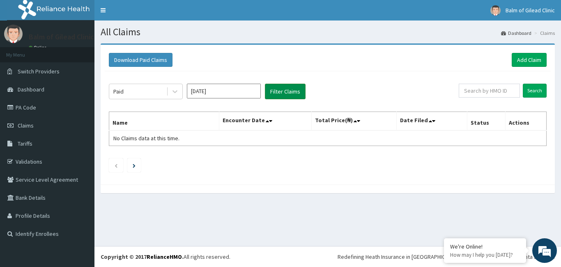
click at [283, 90] on button "Filter Claims" at bounding box center [285, 92] width 41 height 16
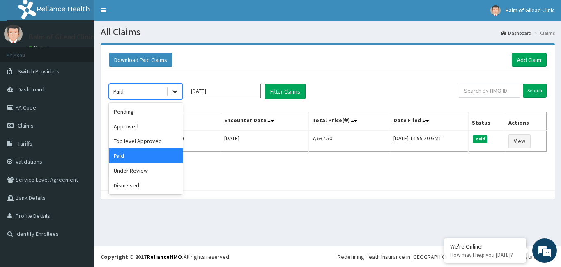
click at [173, 92] on icon at bounding box center [175, 92] width 8 height 8
click at [142, 173] on div "Under Review" at bounding box center [146, 171] width 74 height 15
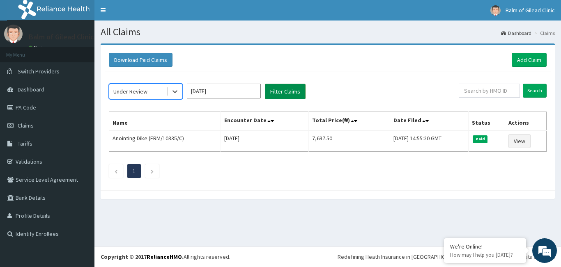
click at [275, 88] on button "Filter Claims" at bounding box center [285, 92] width 41 height 16
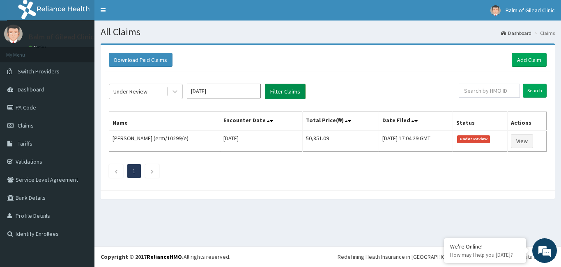
click at [277, 95] on button "Filter Claims" at bounding box center [285, 92] width 41 height 16
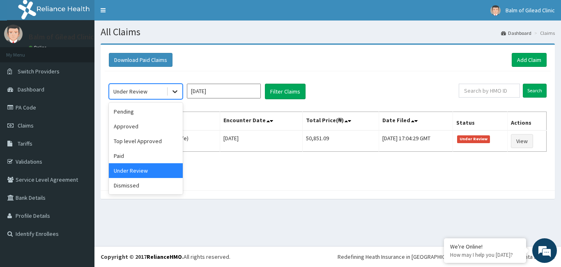
click at [175, 97] on div at bounding box center [175, 91] width 15 height 15
click at [139, 158] on div "Paid" at bounding box center [146, 156] width 74 height 15
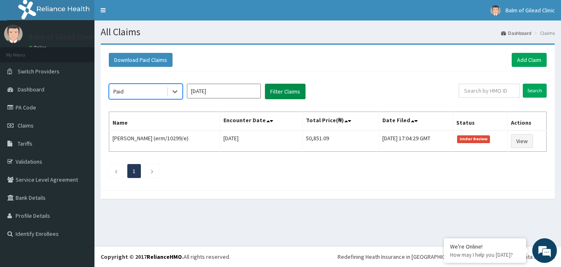
click at [293, 97] on button "Filter Claims" at bounding box center [285, 92] width 41 height 16
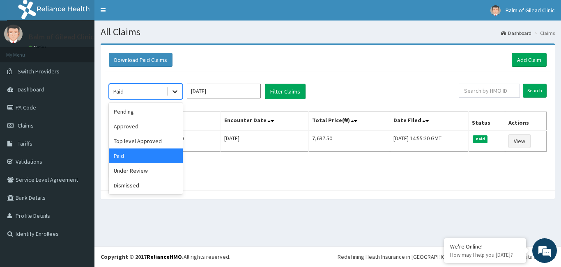
click at [176, 92] on icon at bounding box center [175, 92] width 5 height 3
click at [144, 117] on div "Pending" at bounding box center [146, 111] width 74 height 15
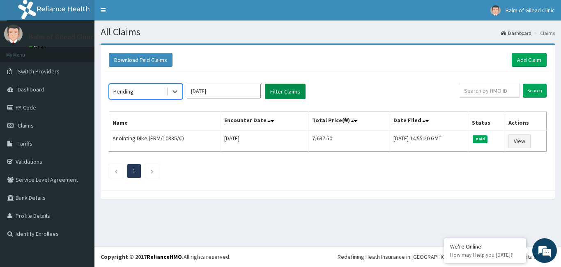
click at [281, 94] on button "Filter Claims" at bounding box center [285, 92] width 41 height 16
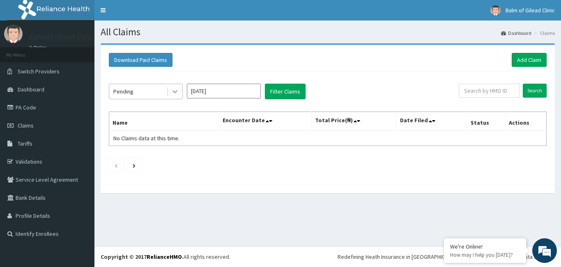
click at [177, 90] on icon at bounding box center [175, 92] width 8 height 8
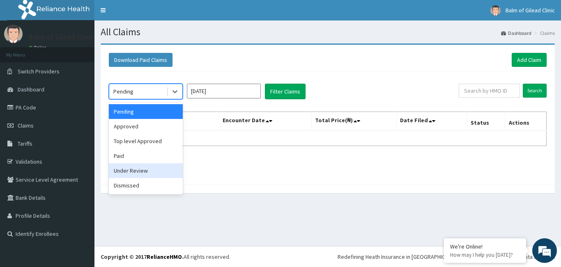
click at [146, 168] on div "Under Review" at bounding box center [146, 171] width 74 height 15
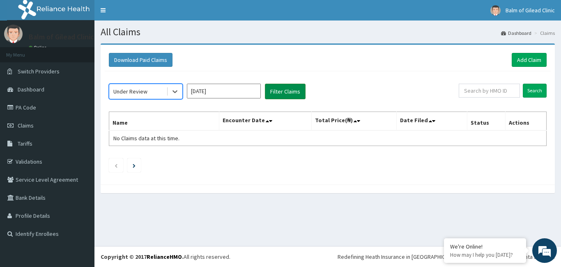
click at [285, 93] on button "Filter Claims" at bounding box center [285, 92] width 41 height 16
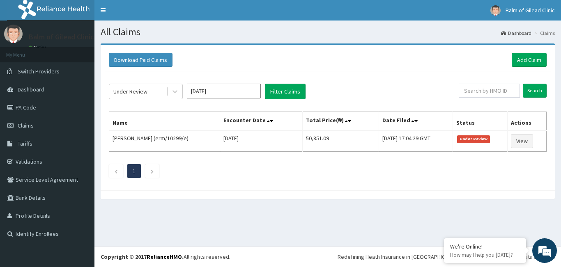
drag, startPoint x: 560, startPoint y: 145, endPoint x: 560, endPoint y: 136, distance: 9.9
click at [560, 138] on div "Download Paid Claims Add Claim × Note you can only download claims within a max…" at bounding box center [327, 126] width 467 height 164
click at [560, 136] on div "Download Paid Claims Add Claim × Note you can only download claims within a max…" at bounding box center [327, 126] width 467 height 164
click at [435, 84] on div "Under Review [DATE] Filter Claims" at bounding box center [284, 92] width 350 height 16
click at [170, 92] on div at bounding box center [175, 91] width 15 height 15
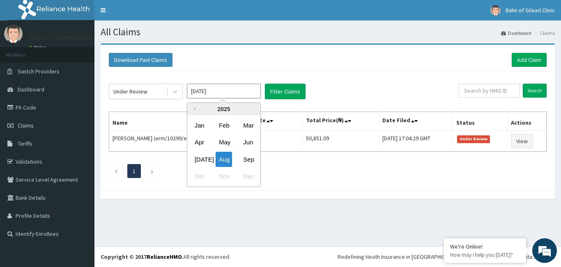
click at [210, 90] on input "Aug 2025" at bounding box center [224, 91] width 74 height 15
click at [256, 162] on div "Sep" at bounding box center [248, 159] width 16 height 15
type input "Sep 2025"
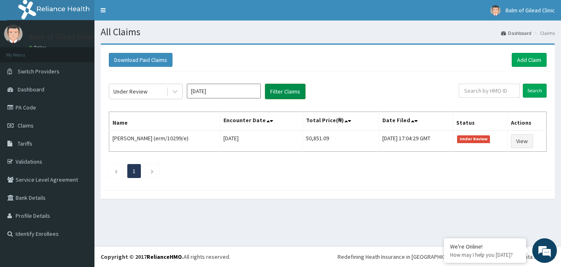
click at [285, 93] on button "Filter Claims" at bounding box center [285, 92] width 41 height 16
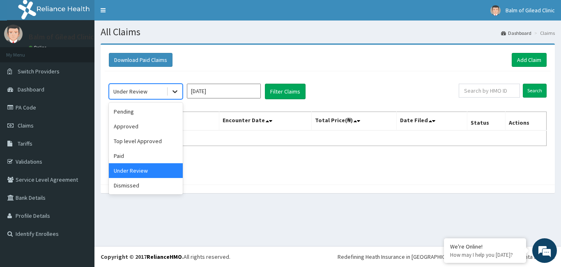
click at [175, 88] on icon at bounding box center [175, 92] width 8 height 8
click at [154, 120] on div "Approved" at bounding box center [146, 126] width 74 height 15
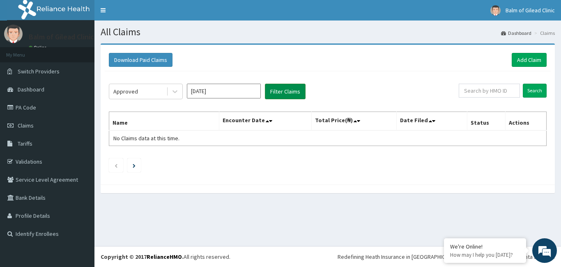
click at [283, 98] on button "Filter Claims" at bounding box center [285, 92] width 41 height 16
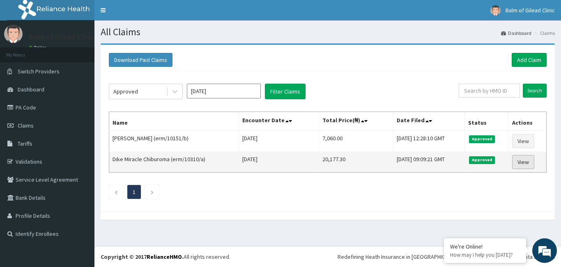
click at [523, 168] on link "View" at bounding box center [523, 162] width 22 height 14
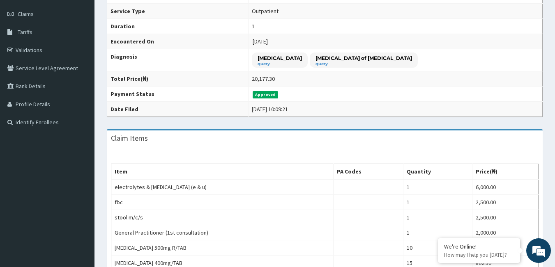
scroll to position [117, 0]
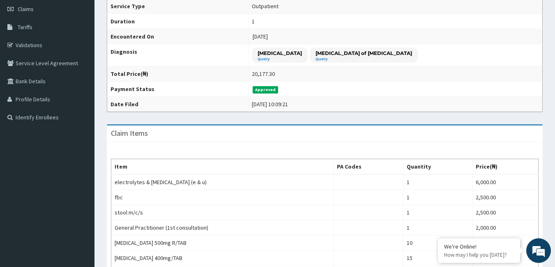
drag, startPoint x: 560, startPoint y: 34, endPoint x: 561, endPoint y: 83, distance: 48.5
click at [555, 83] on html "R EL Toggle navigation Balm of Gilead Clinic Balm of Gilead Clinic - [EMAIL_ADD…" at bounding box center [277, 187] width 555 height 608
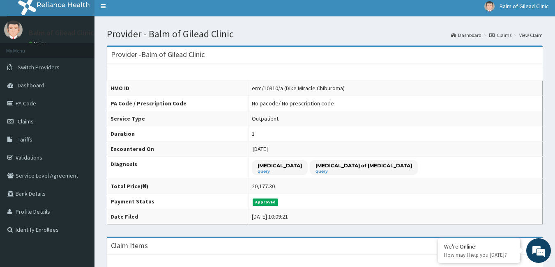
scroll to position [0, 0]
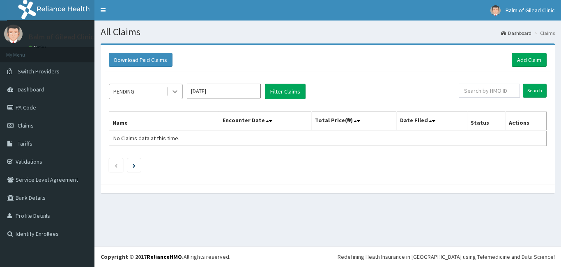
click at [176, 96] on icon at bounding box center [175, 92] width 8 height 8
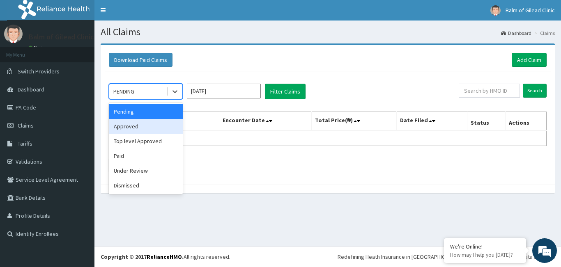
click at [158, 124] on div "Approved" at bounding box center [146, 126] width 74 height 15
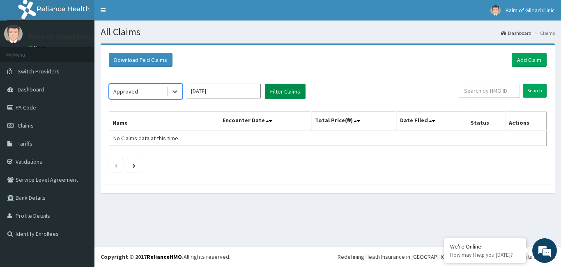
click at [285, 92] on button "Filter Claims" at bounding box center [285, 92] width 41 height 16
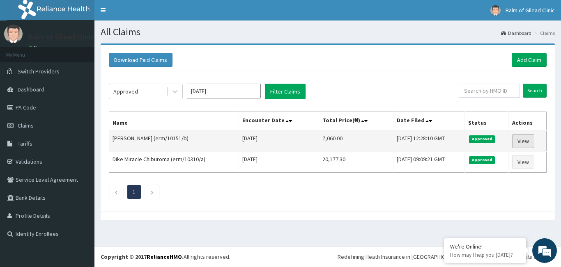
click at [523, 138] on link "View" at bounding box center [523, 141] width 22 height 14
